Goal: Task Accomplishment & Management: Manage account settings

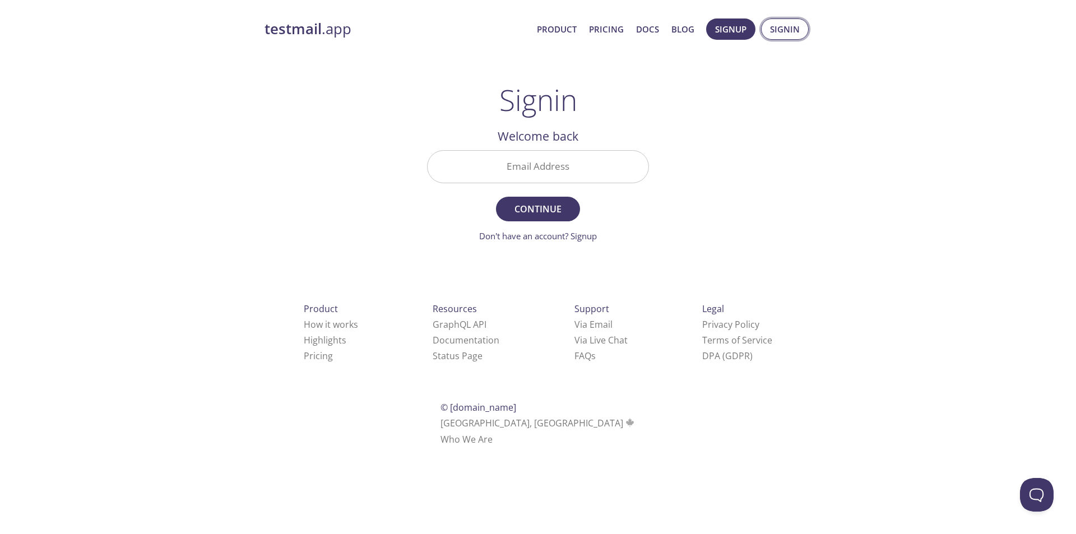
click at [799, 28] on span "Signin" at bounding box center [785, 29] width 30 height 15
click at [546, 166] on input "Email Address" at bounding box center [538, 167] width 221 height 32
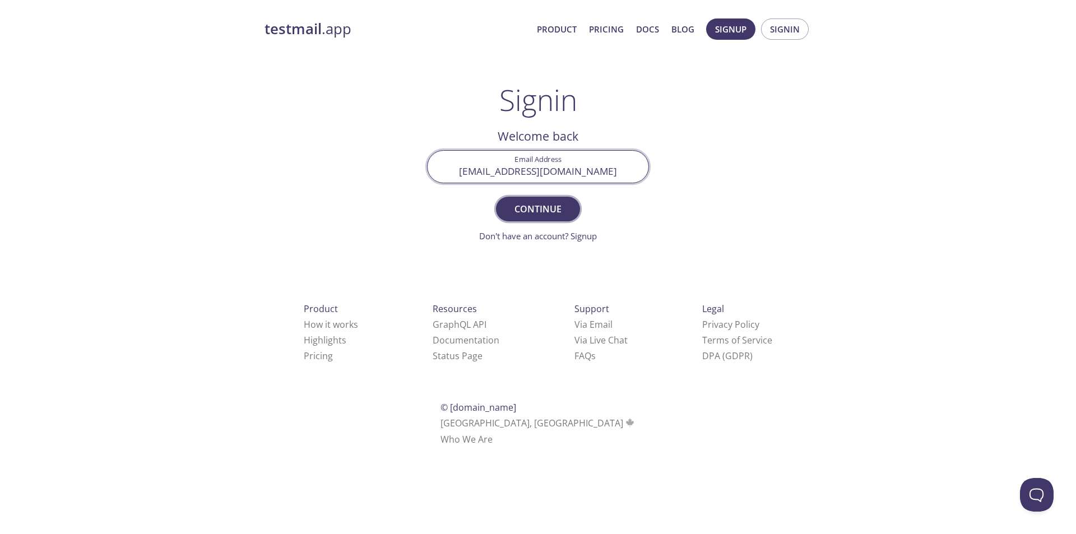
click at [536, 209] on span "Continue" at bounding box center [537, 209] width 59 height 16
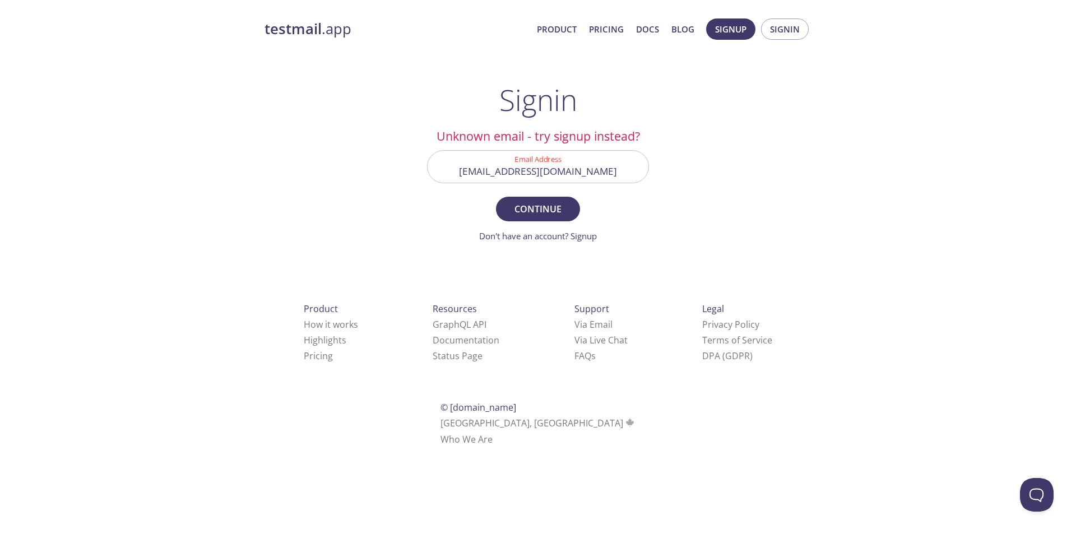
drag, startPoint x: 619, startPoint y: 171, endPoint x: 502, endPoint y: 171, distance: 117.1
click at [502, 171] on input "[EMAIL_ADDRESS][DOMAIN_NAME]" at bounding box center [538, 167] width 221 height 32
type input "k"
click at [515, 172] on input "Email Address" at bounding box center [538, 167] width 221 height 32
type input "[EMAIL_ADDRESS][DOMAIN_NAME]"
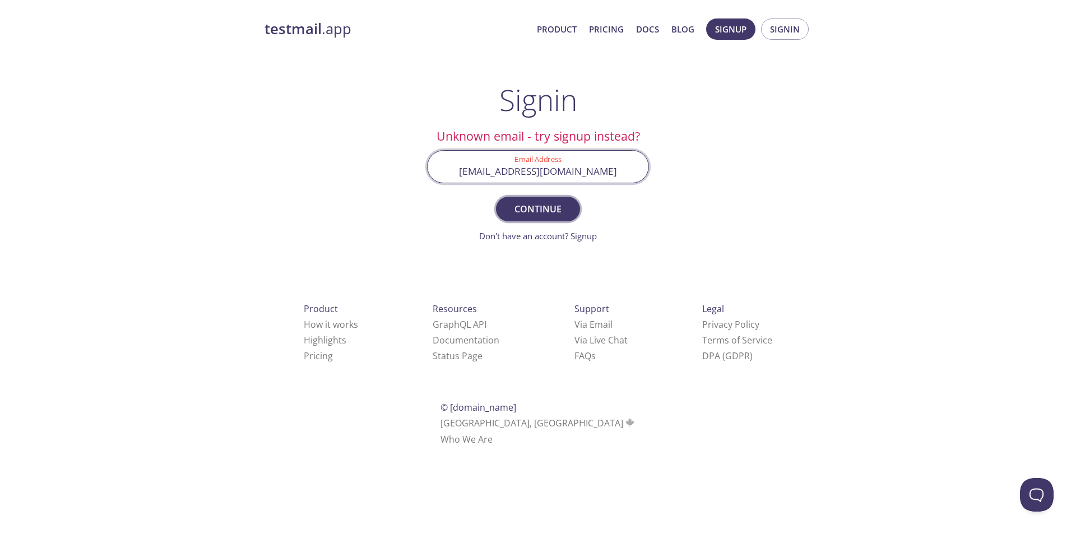
click at [530, 209] on span "Continue" at bounding box center [537, 209] width 59 height 16
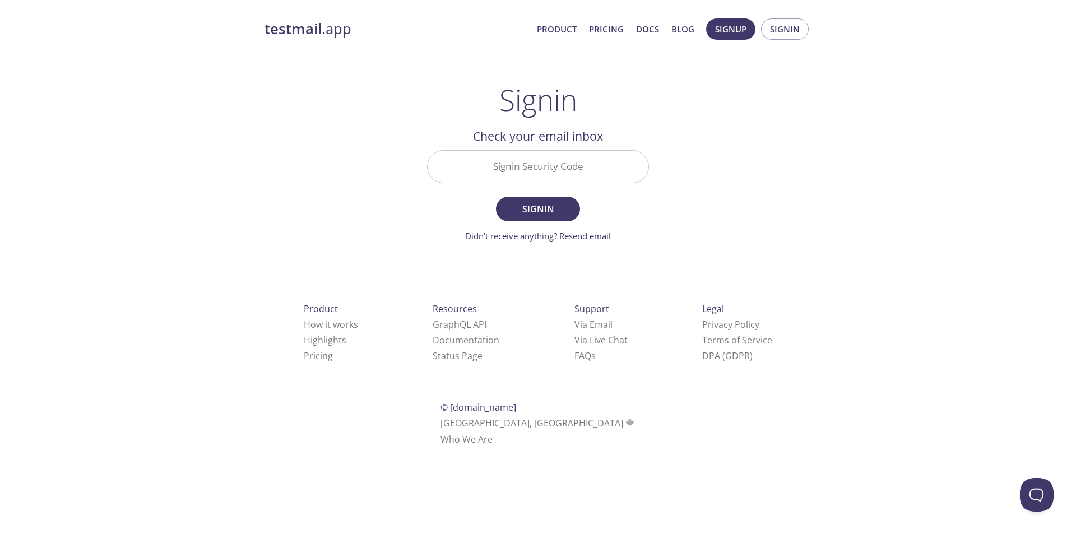
click at [578, 170] on input "Signin Security Code" at bounding box center [538, 167] width 221 height 32
click at [629, 161] on input "Signin Security Code" at bounding box center [538, 167] width 221 height 32
paste input "YDSBXDS"
type input "YDSBXDS"
click at [539, 212] on span "Signin" at bounding box center [537, 209] width 59 height 16
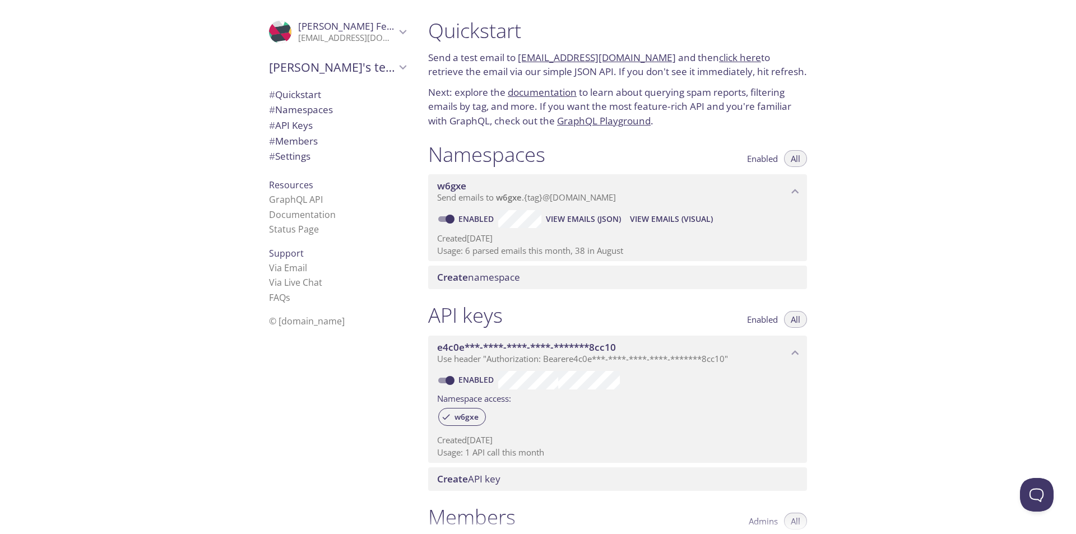
click at [727, 56] on link "click here" at bounding box center [740, 57] width 42 height 13
